Goal: Information Seeking & Learning: Learn about a topic

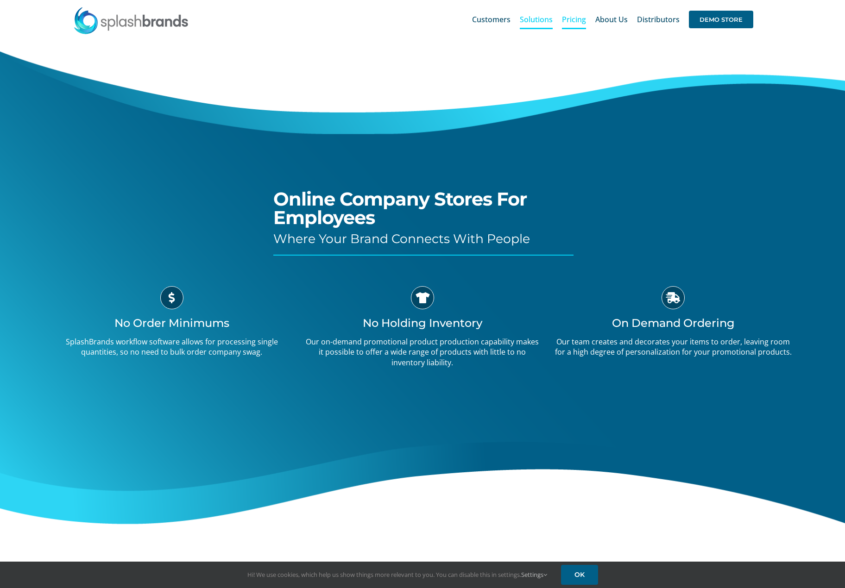
click at [568, 23] on span "Pricing" at bounding box center [574, 19] width 24 height 7
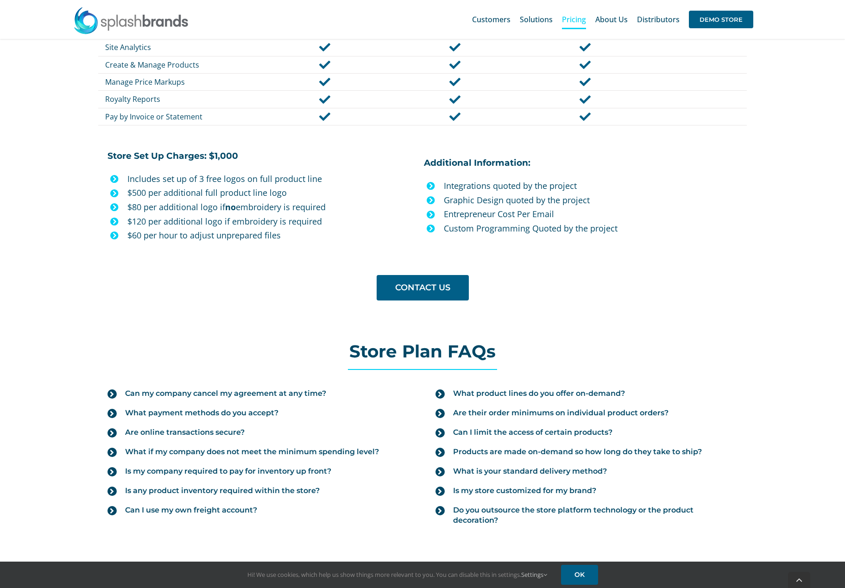
scroll to position [741, 0]
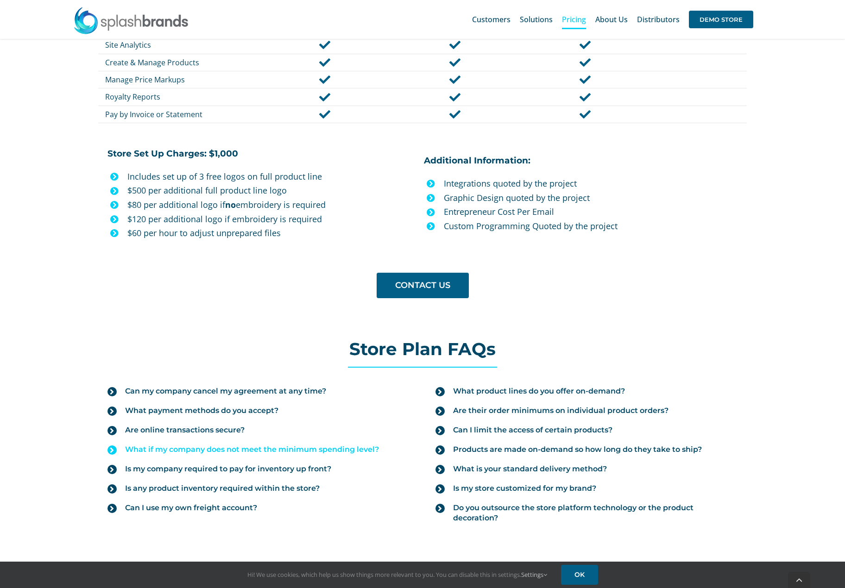
click at [115, 452] on icon at bounding box center [111, 450] width 9 height 9
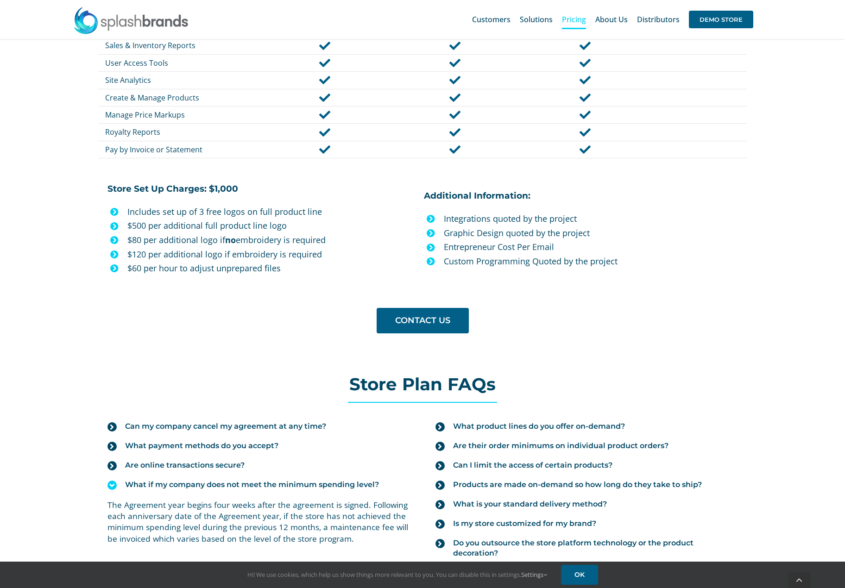
scroll to position [787, 0]
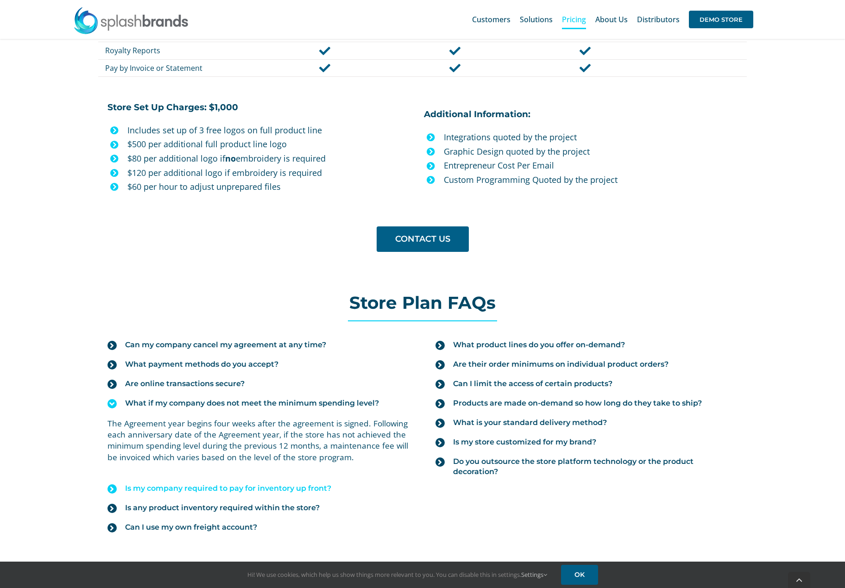
click at [113, 489] on icon at bounding box center [111, 488] width 9 height 9
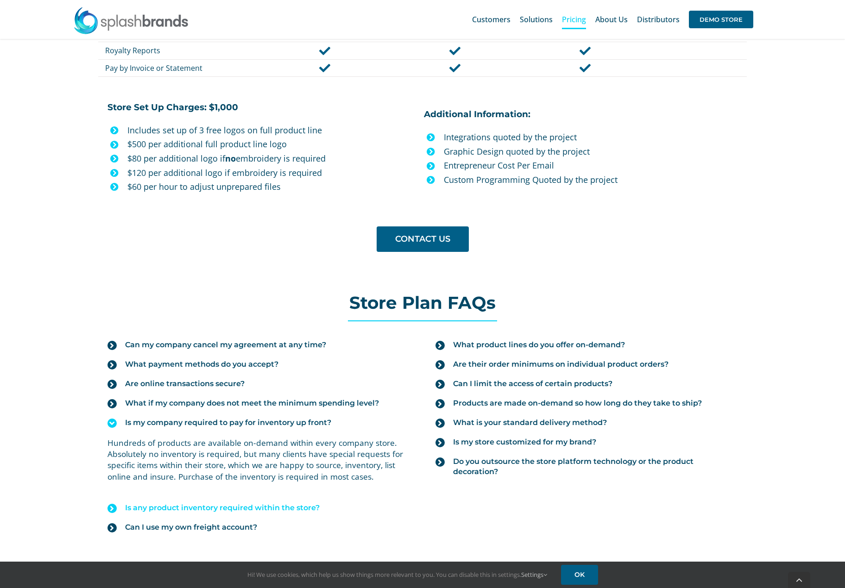
click at [111, 508] on icon at bounding box center [111, 508] width 9 height 9
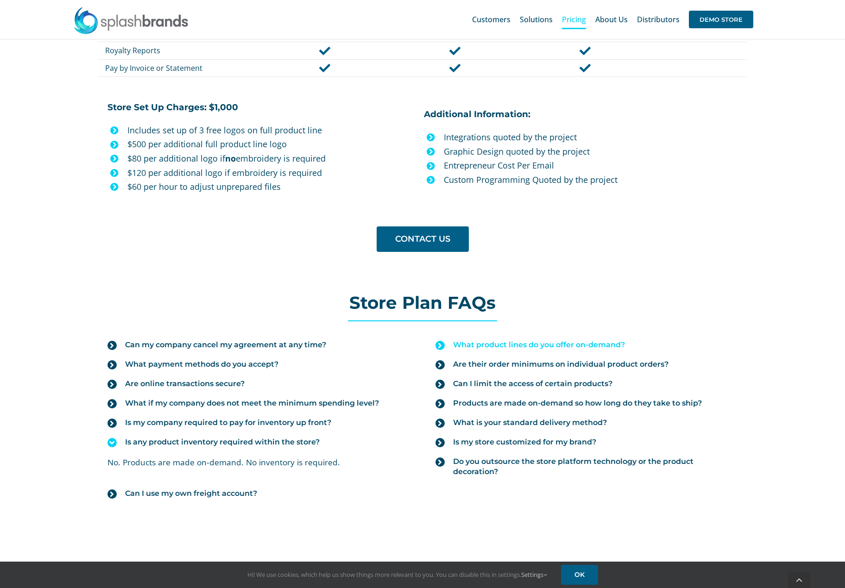
click at [438, 346] on icon at bounding box center [439, 345] width 9 height 9
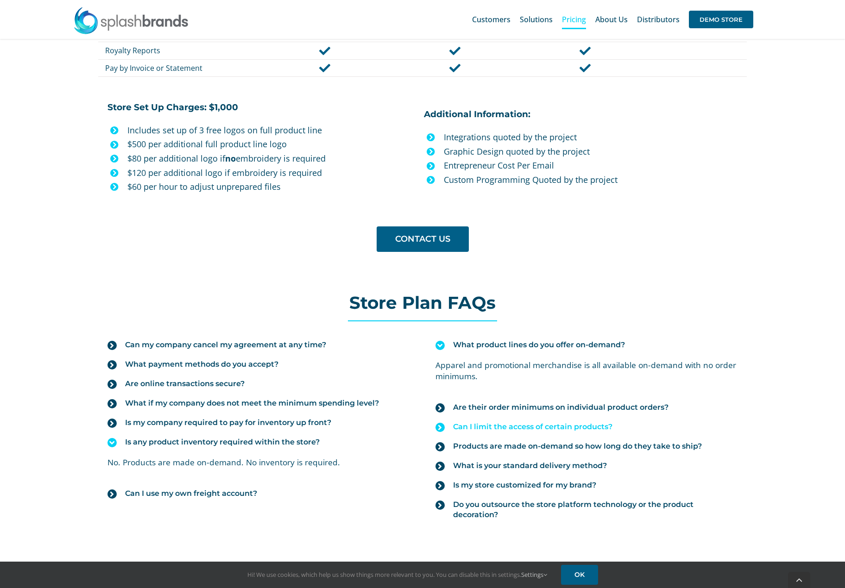
click at [442, 429] on icon at bounding box center [439, 427] width 9 height 9
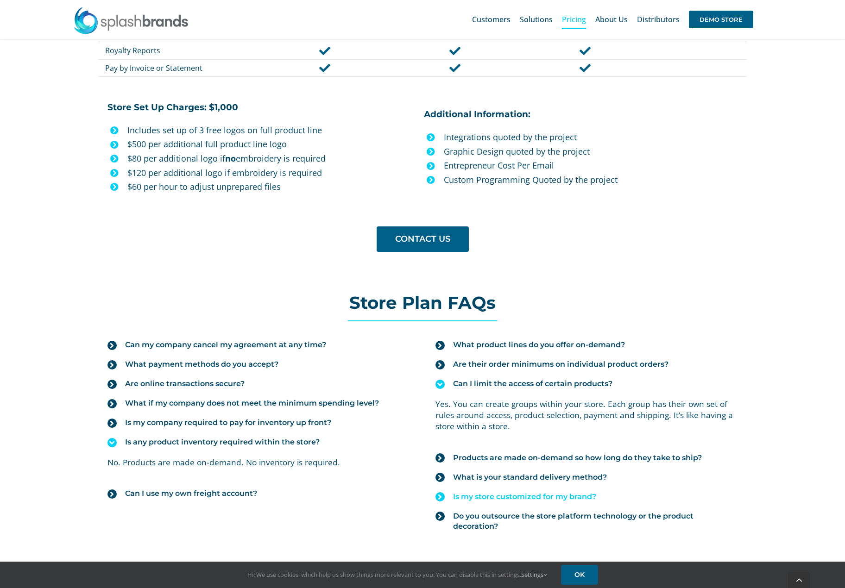
click at [440, 499] on icon at bounding box center [439, 496] width 9 height 9
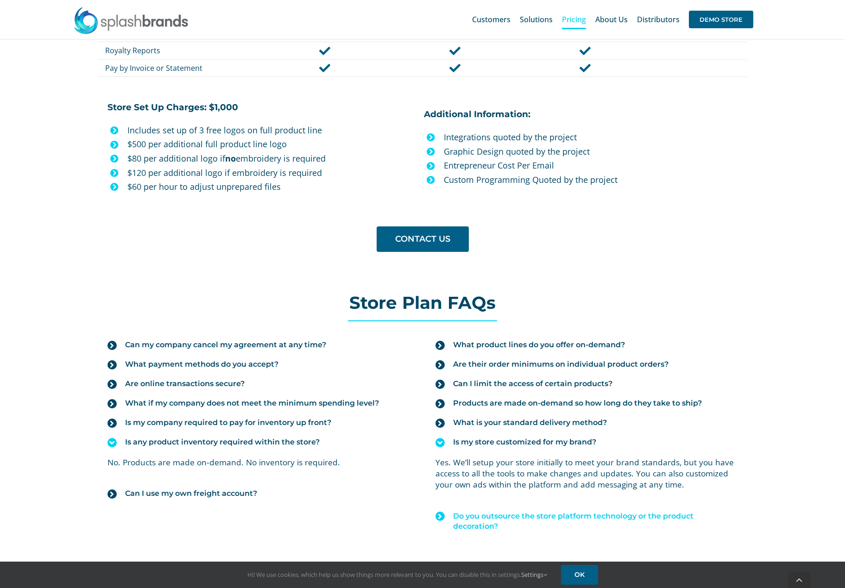
click at [438, 516] on icon at bounding box center [439, 516] width 9 height 9
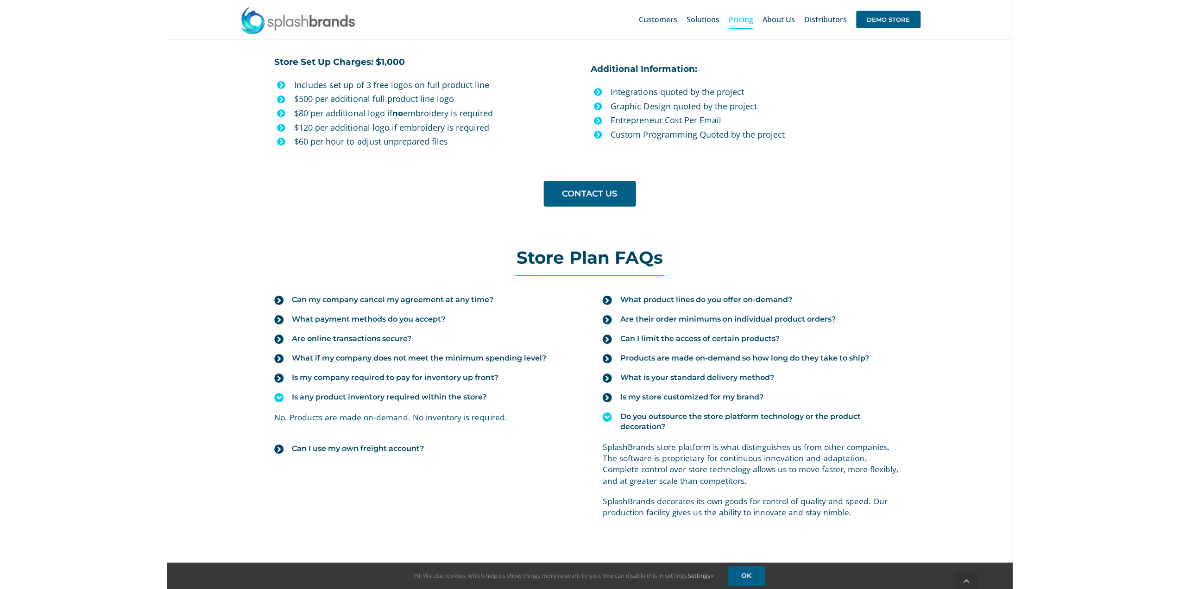
scroll to position [834, 0]
